Goal: Find specific page/section: Find specific page/section

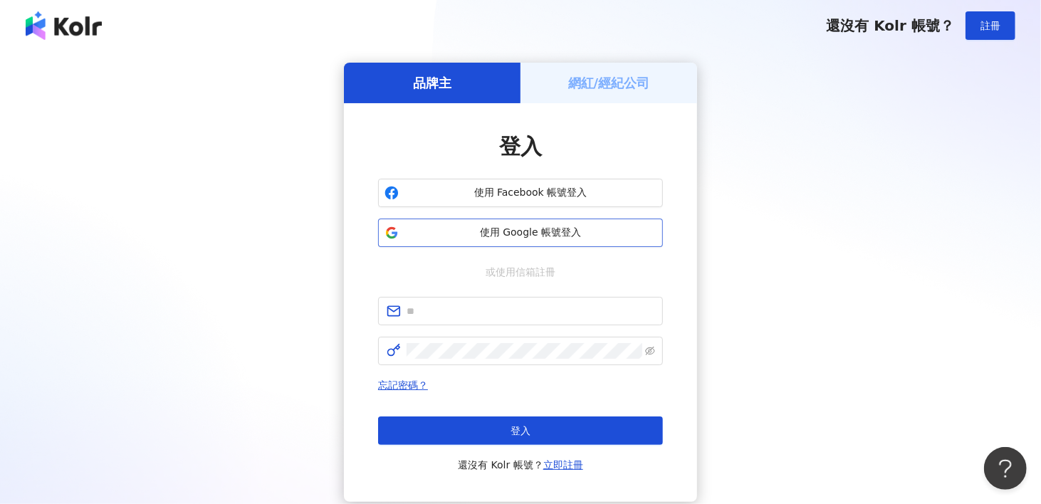
click at [469, 236] on span "使用 Google 帳號登入" at bounding box center [530, 233] width 252 height 14
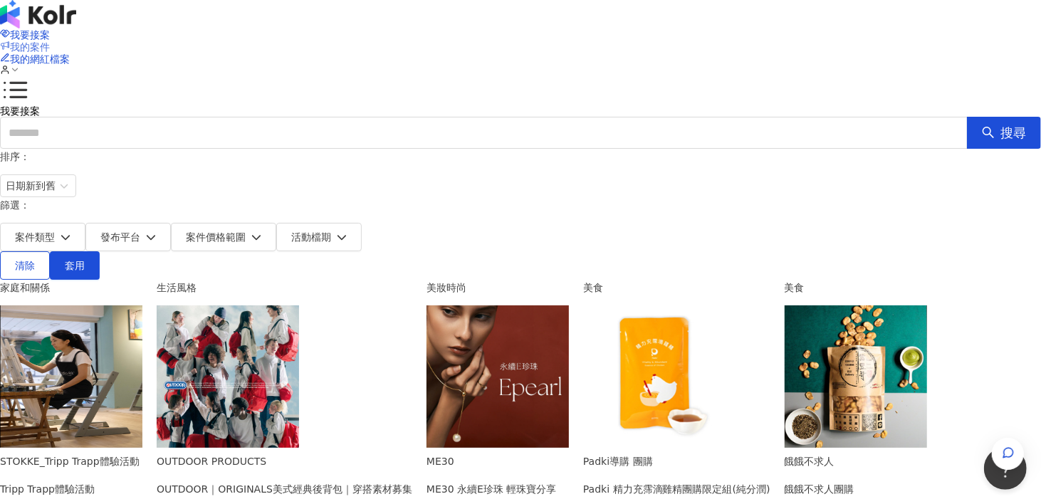
click at [50, 41] on span "我的案件" at bounding box center [30, 46] width 40 height 11
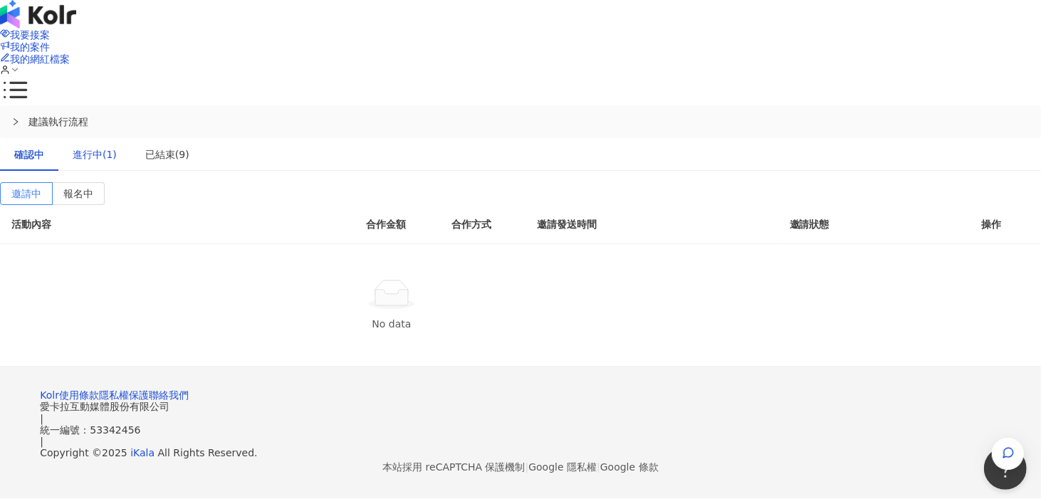
click at [117, 147] on div "進行中(1)" at bounding box center [95, 155] width 44 height 16
